Goal: Use online tool/utility: Utilize a website feature to perform a specific function

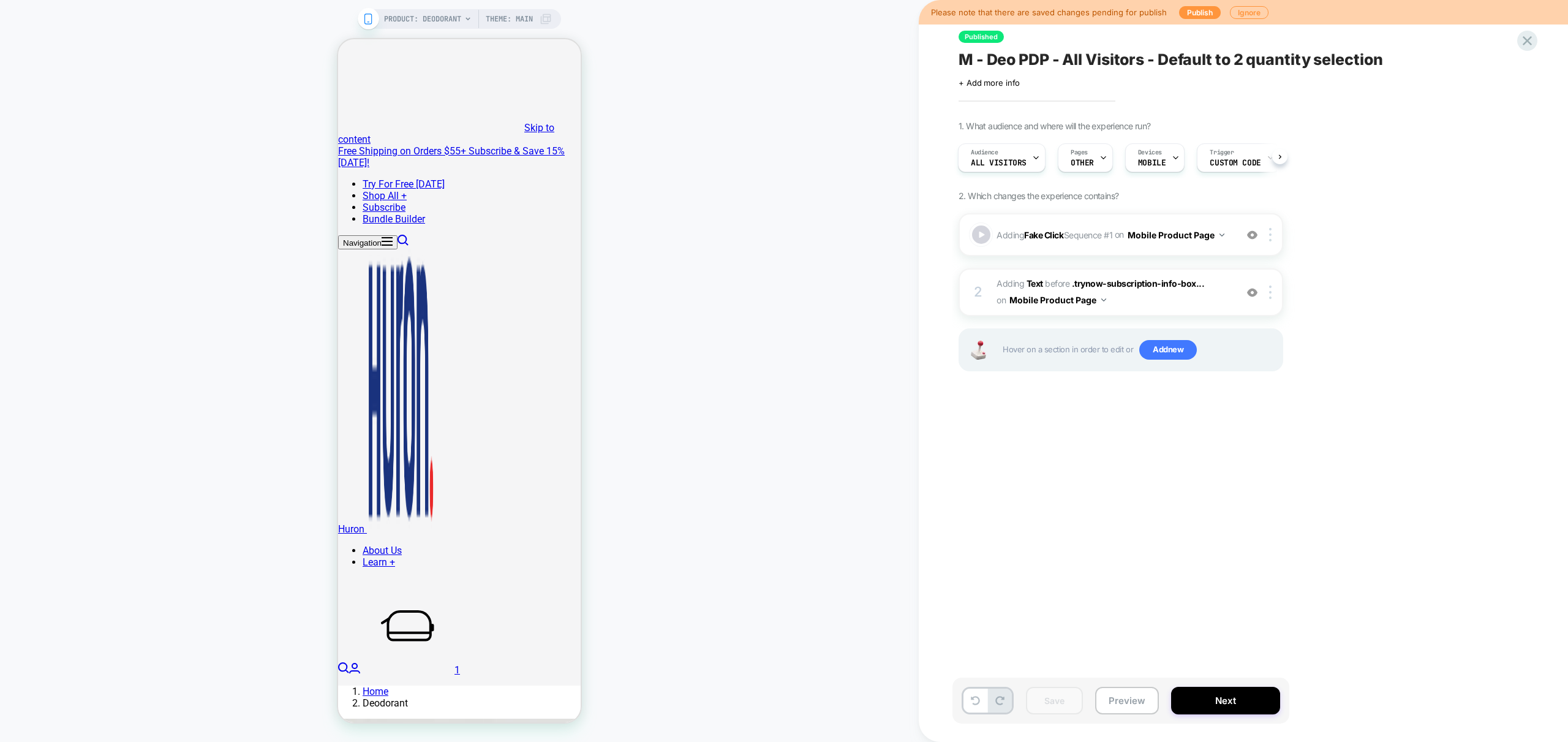
click at [770, 112] on div "PRODUCT: Deodorant Theme: MAIN" at bounding box center [459, 371] width 919 height 717
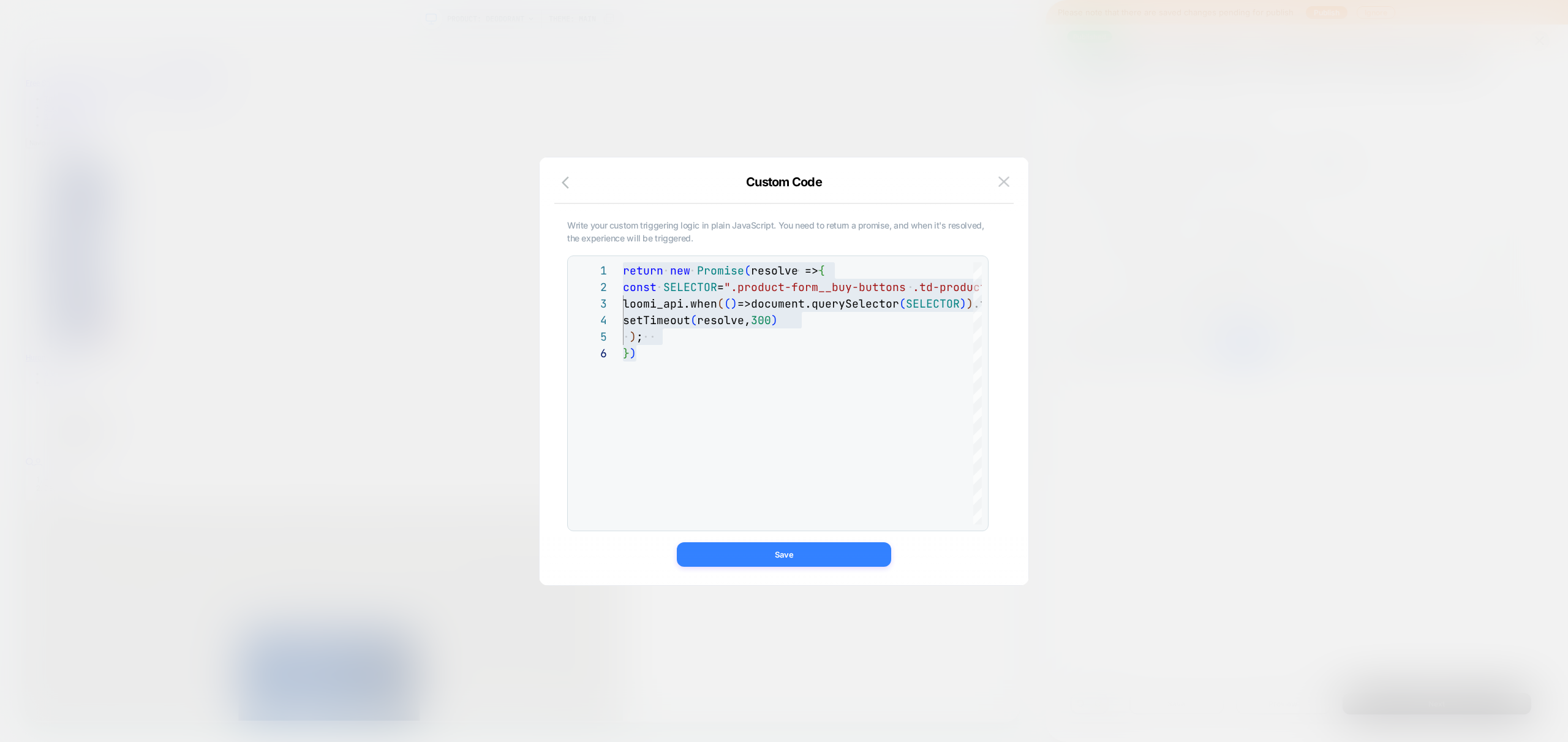
click at [742, 548] on button "Save" at bounding box center [784, 554] width 214 height 25
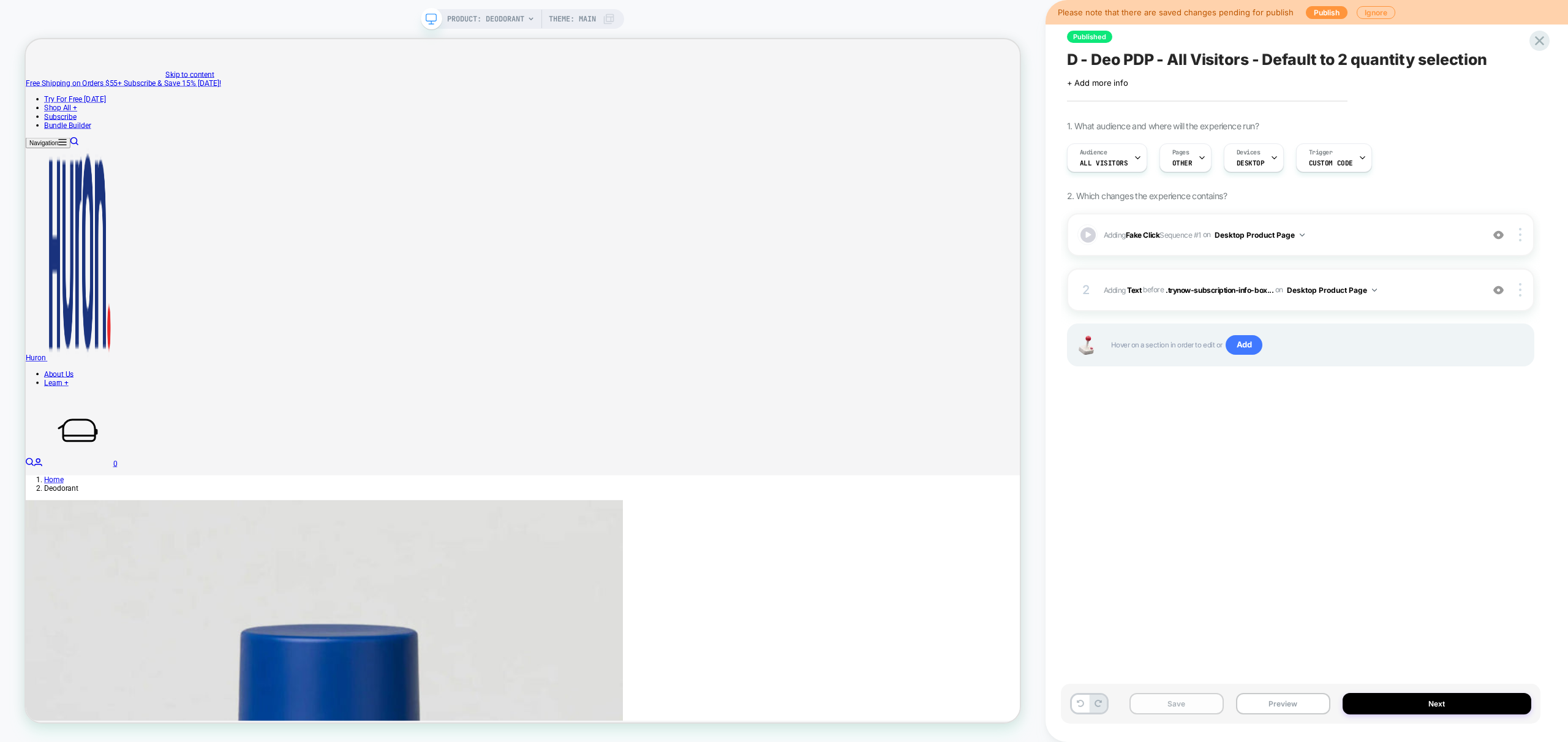
click at [1172, 704] on button "Save" at bounding box center [1177, 704] width 94 height 21
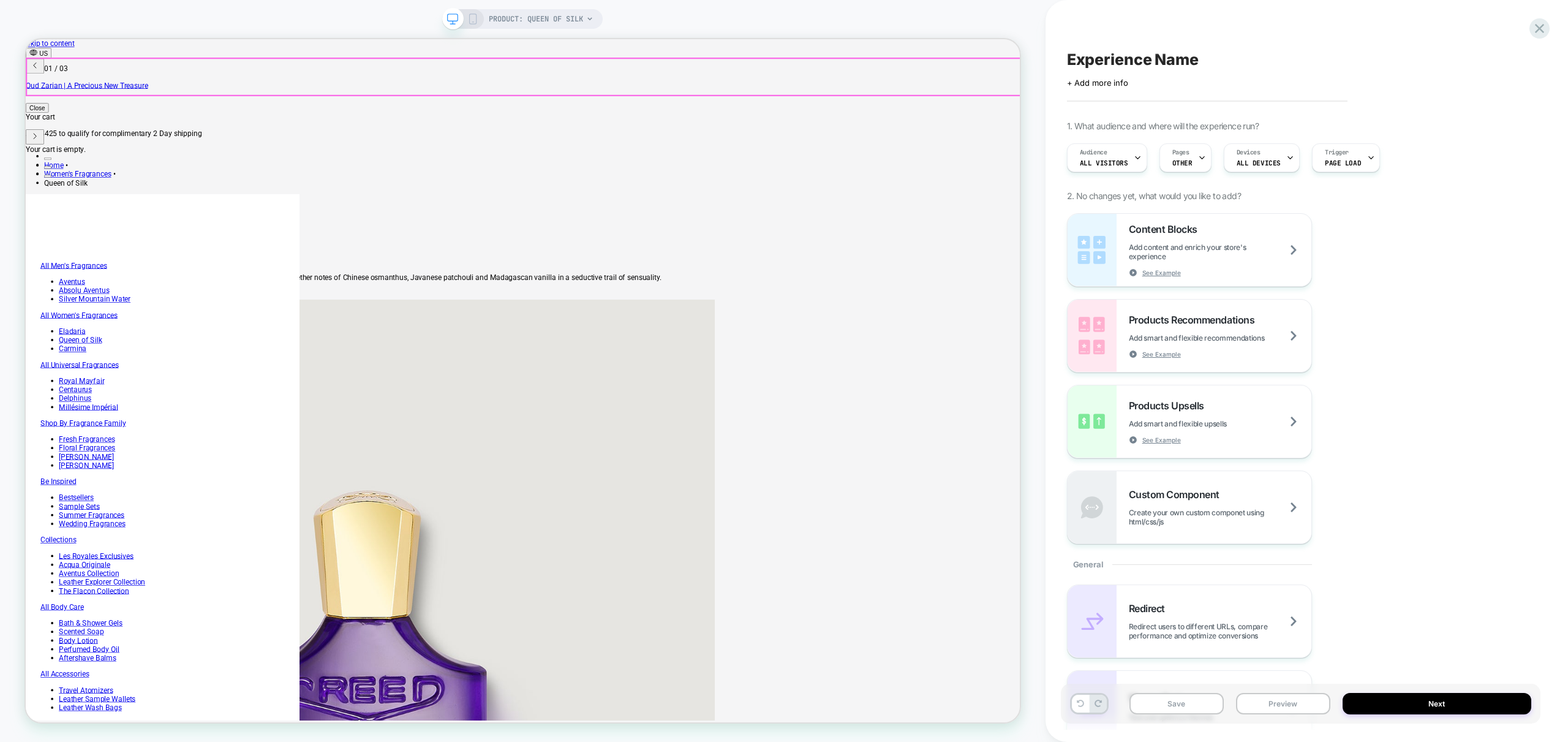
scroll to position [8, 0]
